Goal: Information Seeking & Learning: Find specific fact

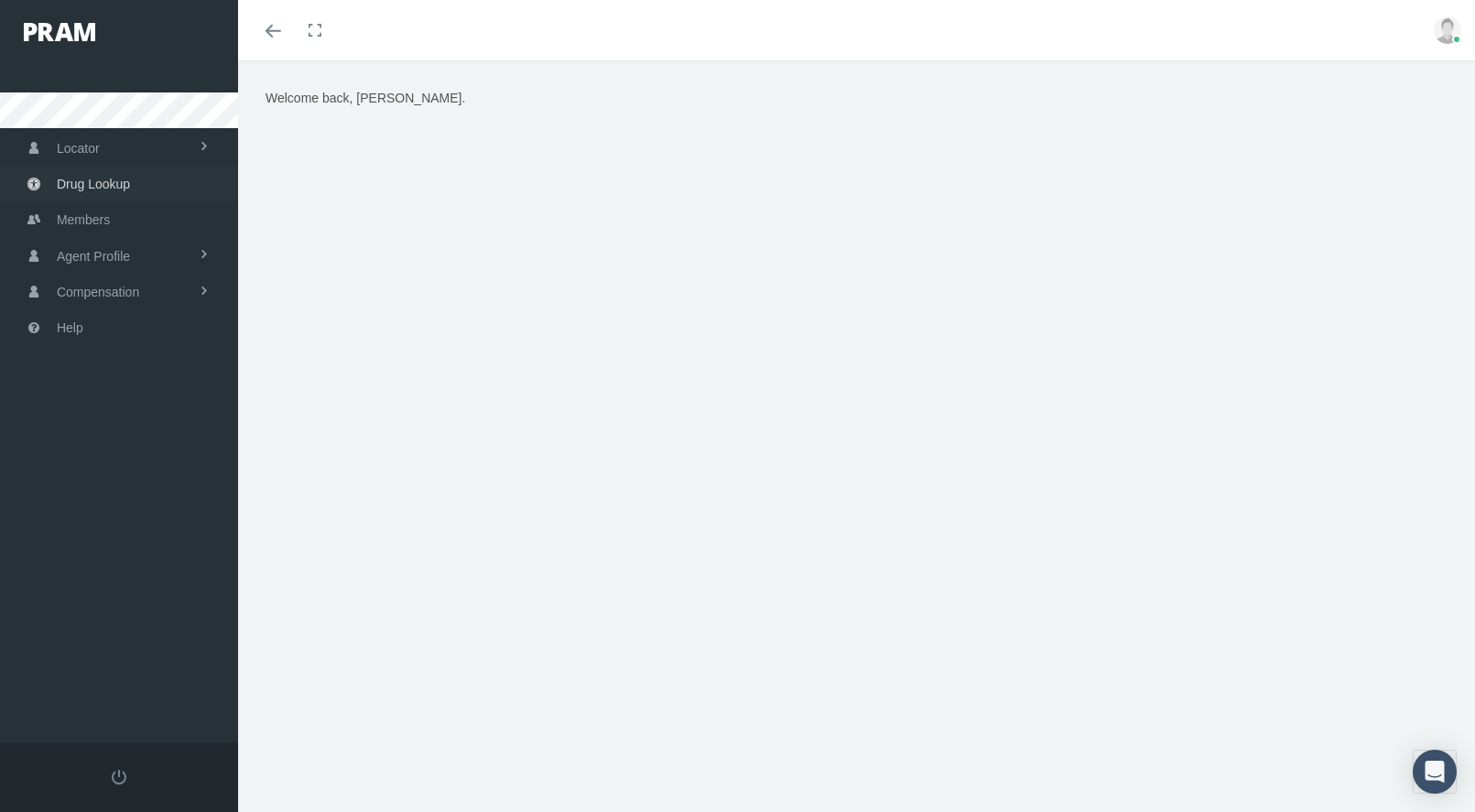
click at [102, 178] on span "Drug Lookup" at bounding box center [93, 184] width 73 height 35
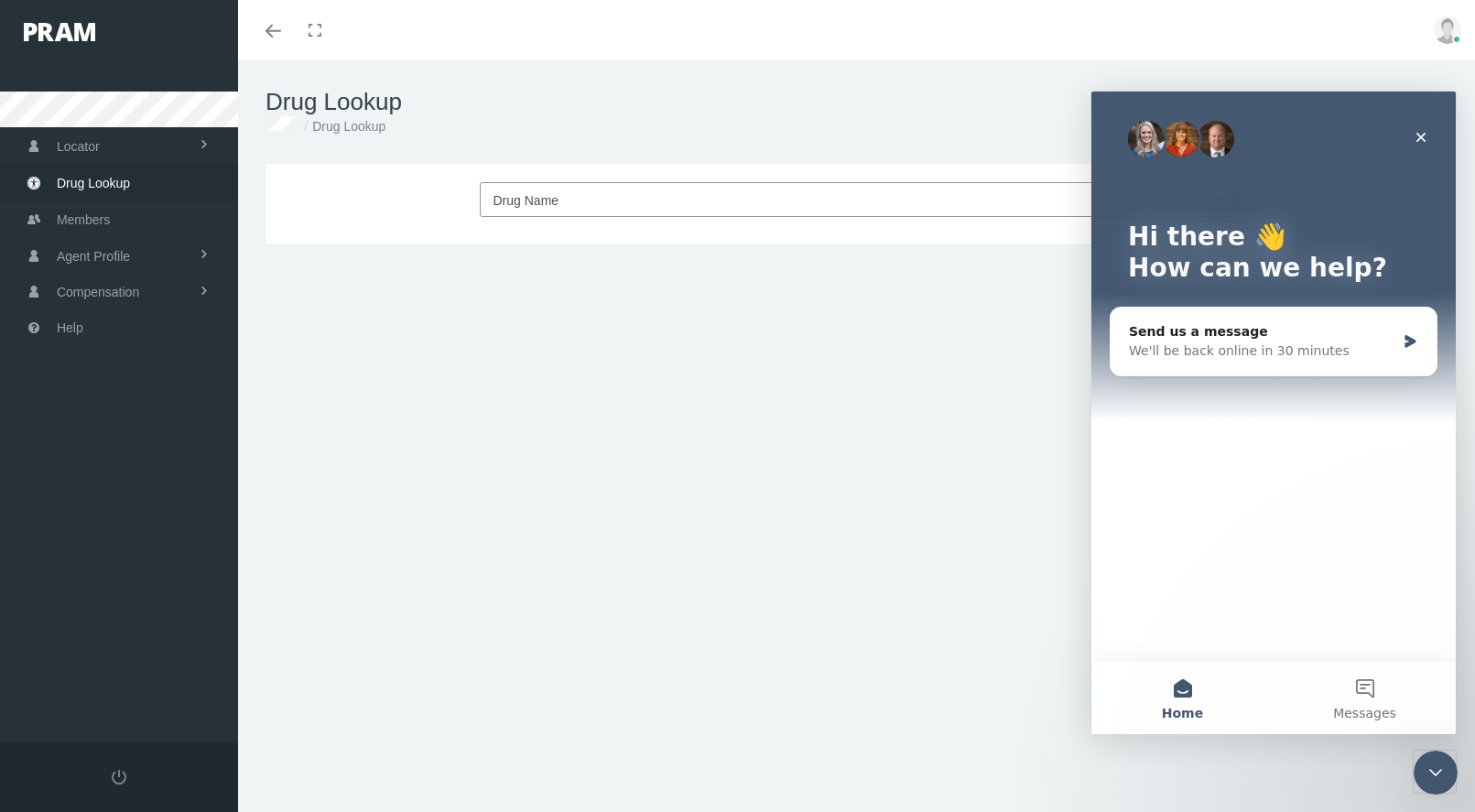
click at [552, 205] on span "Drug Name" at bounding box center [526, 200] width 66 height 14
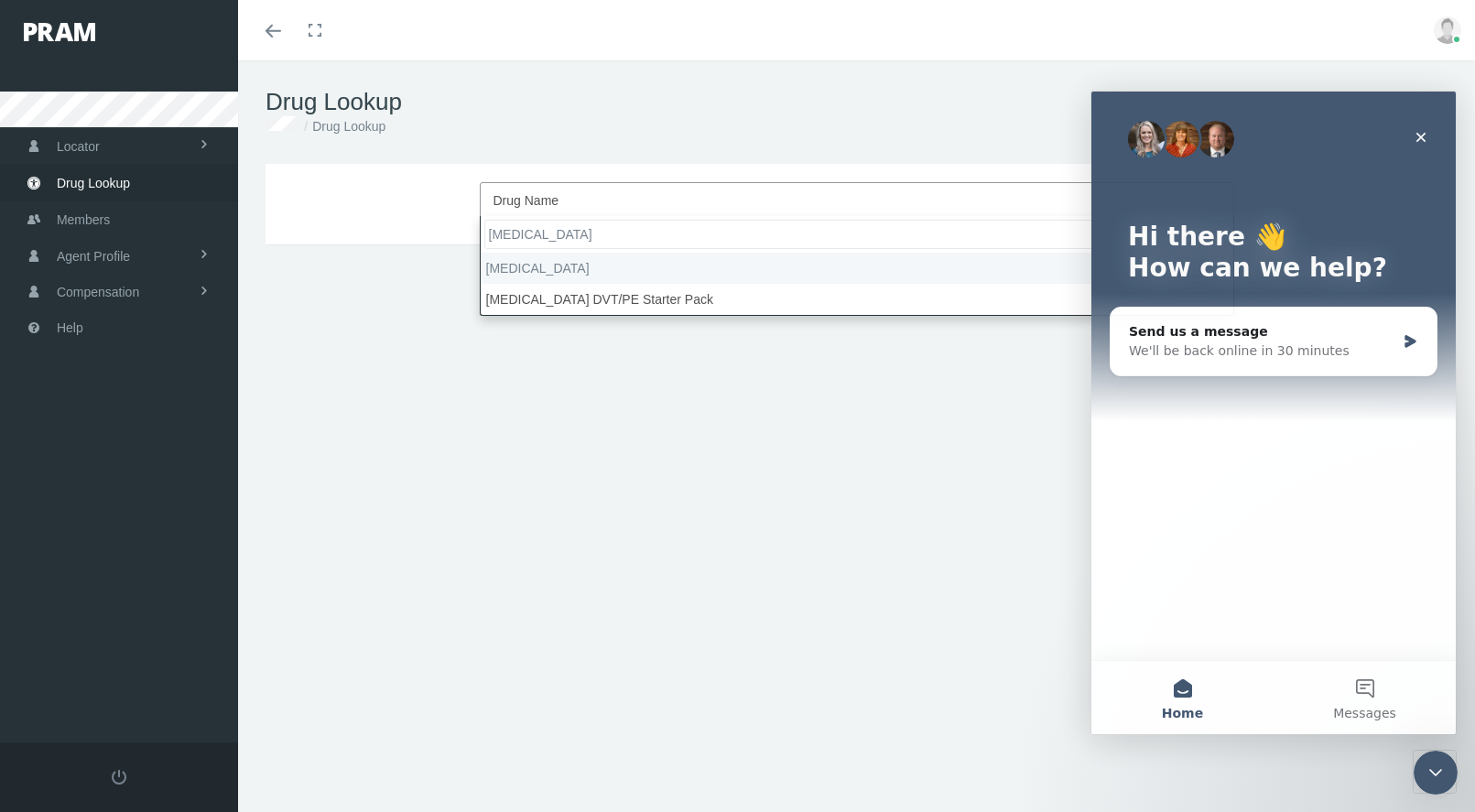
type input "eliquis"
select select "Eliquis"
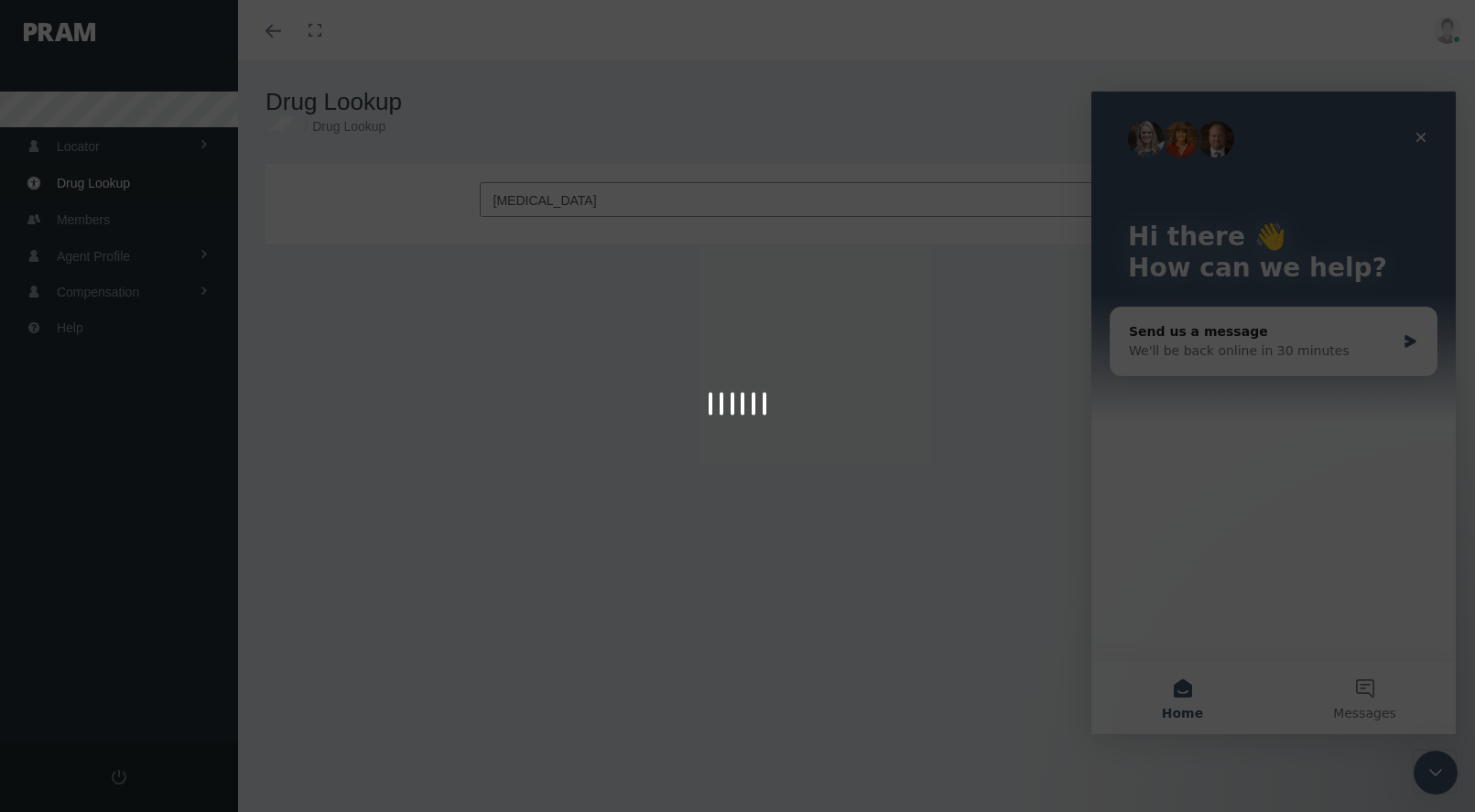
type input "30"
select select "Tablet"
select select "2.5 MG"
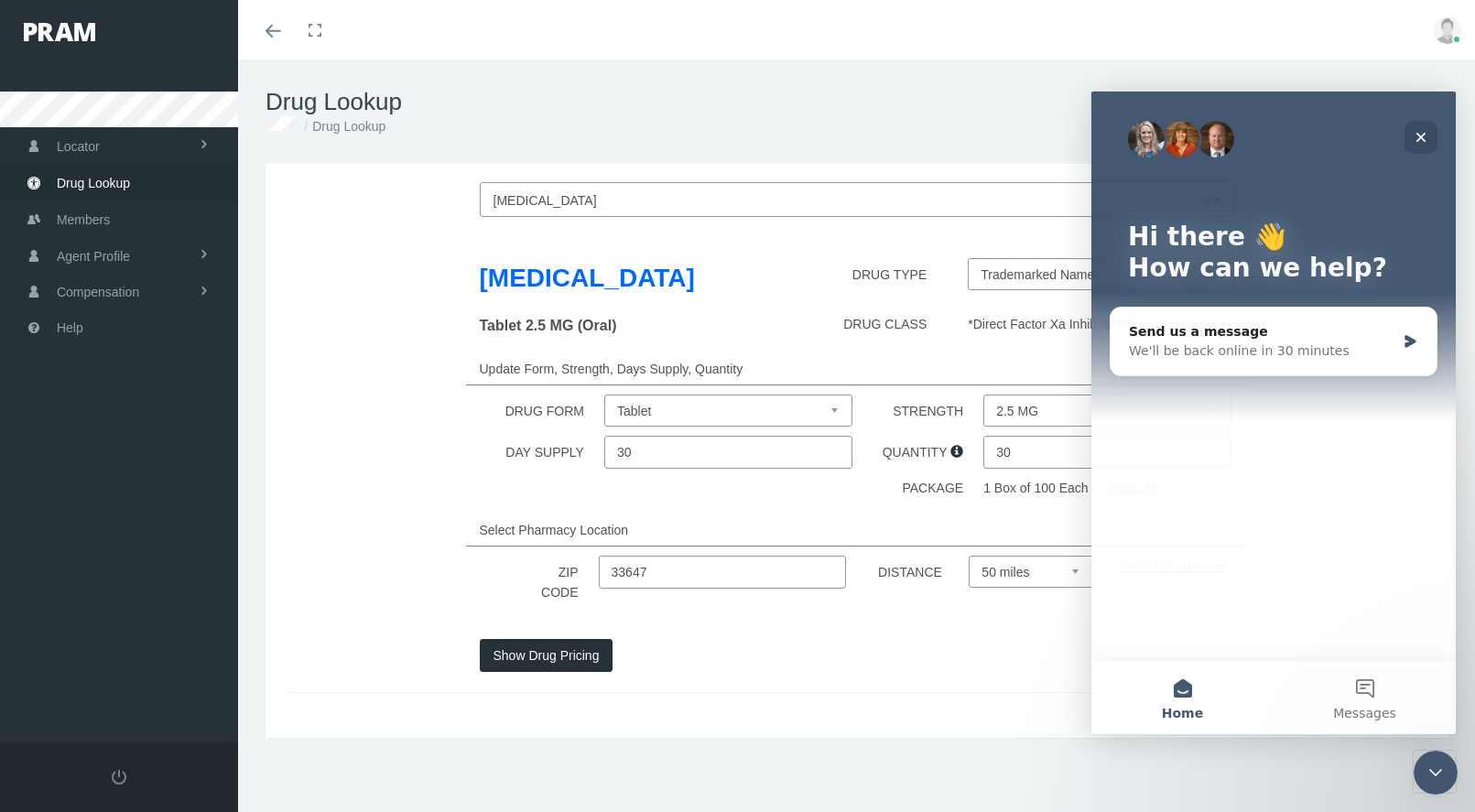
click at [1409, 138] on div "Close" at bounding box center [1421, 137] width 33 height 33
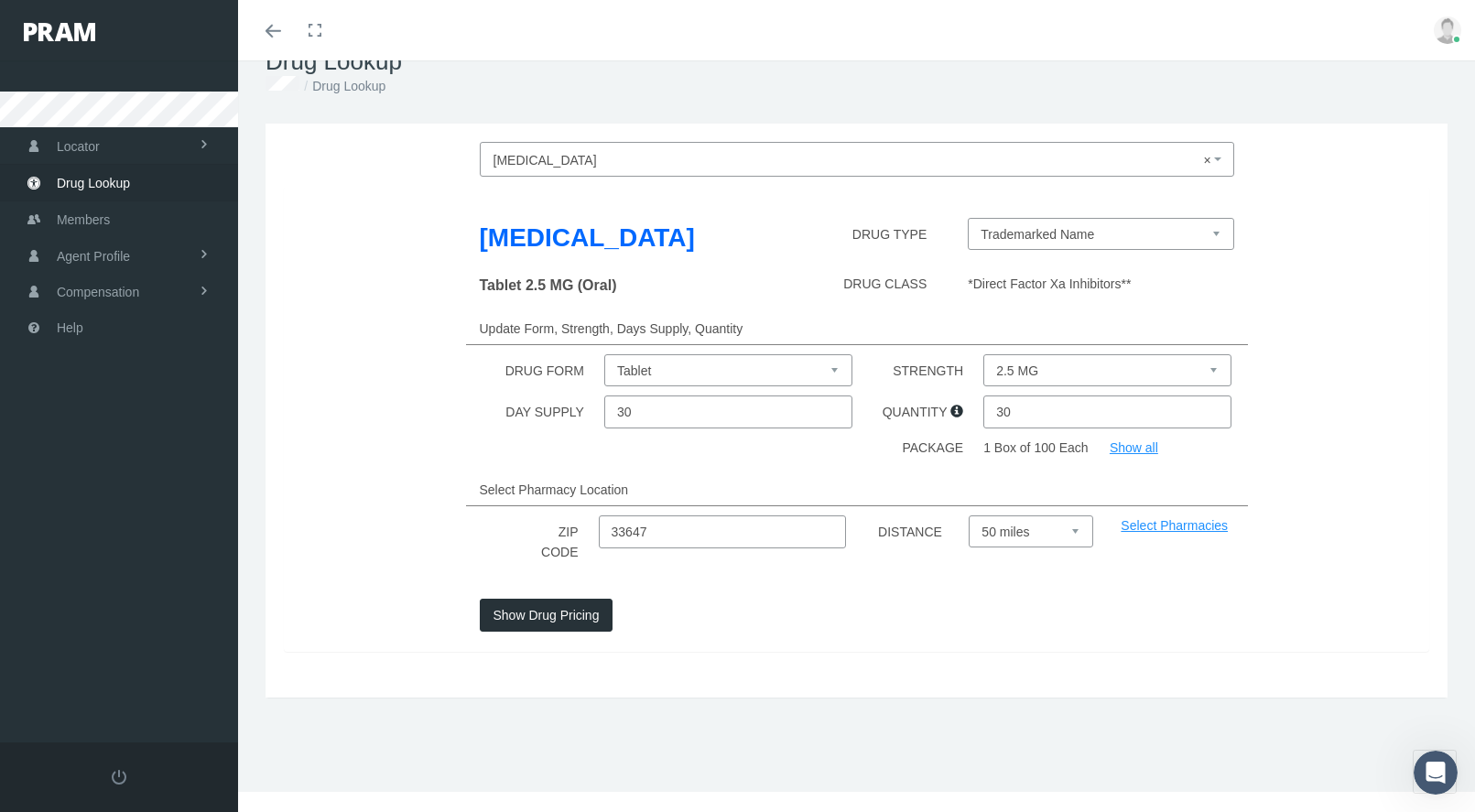
scroll to position [48, 0]
click at [683, 525] on input "33647" at bounding box center [723, 532] width 249 height 33
paste input "35"
type input "33635"
click at [563, 599] on button "Show Drug Pricing" at bounding box center [546, 615] width 134 height 33
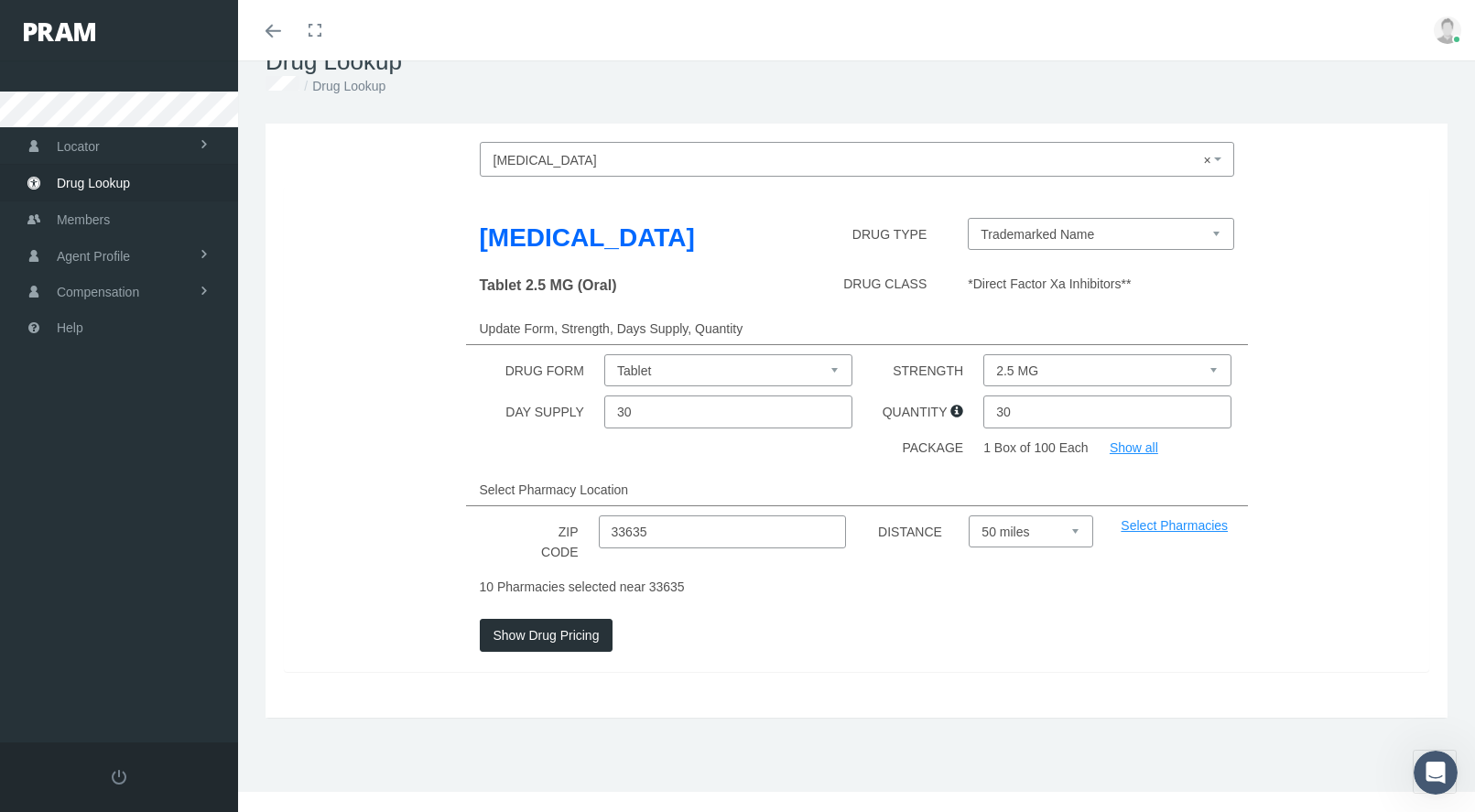
select select "5 MG"
click at [578, 630] on button "Show Drug Pricing" at bounding box center [546, 635] width 134 height 33
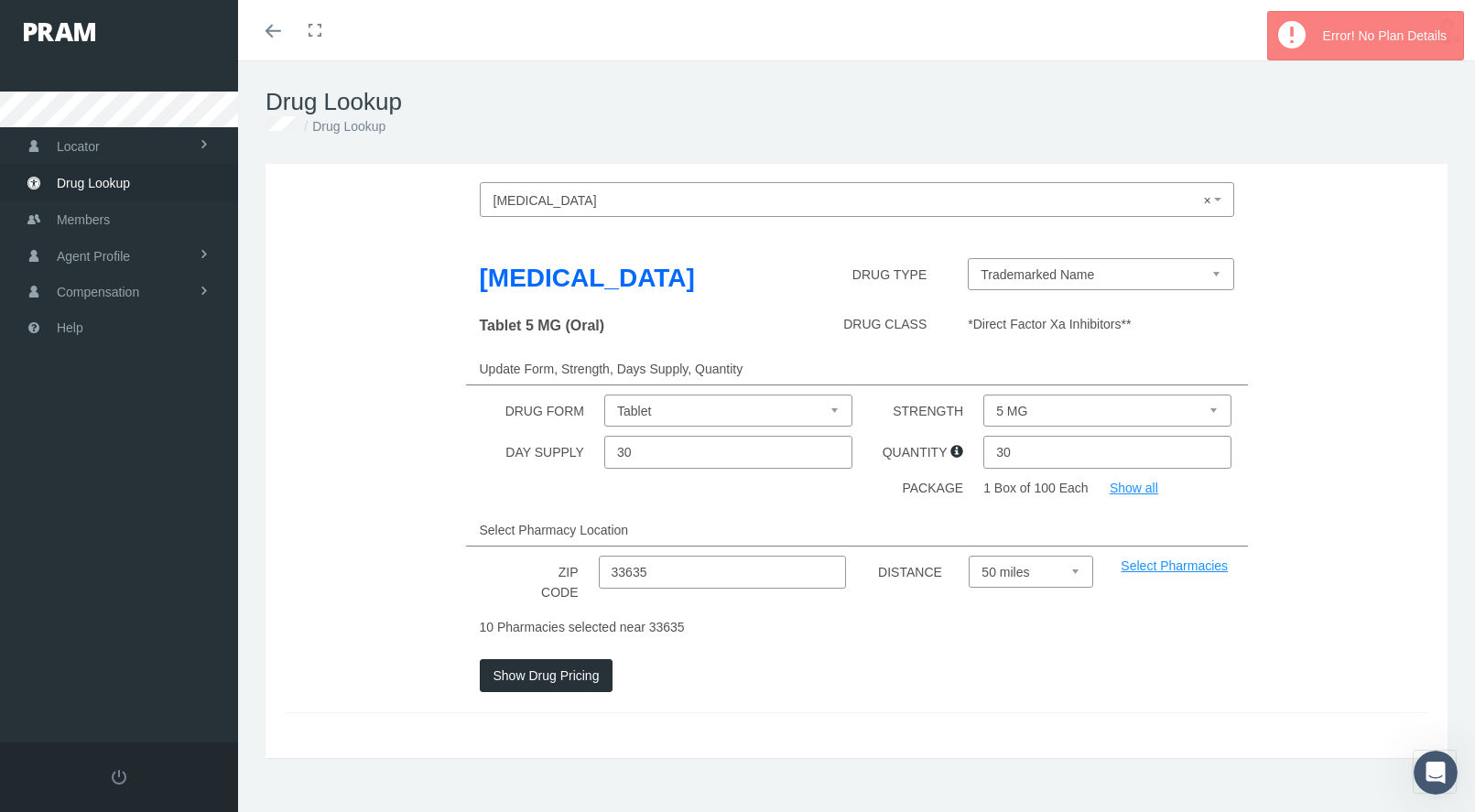
scroll to position [0, 0]
